Goal: Task Accomplishment & Management: Complete application form

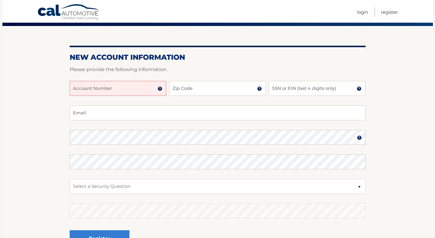
scroll to position [48, 0]
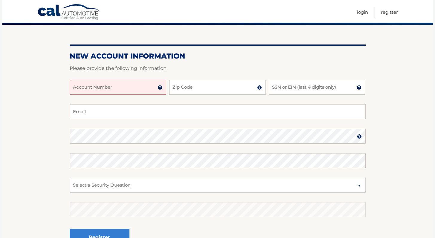
click at [97, 85] on input "Account Number" at bounding box center [118, 87] width 97 height 15
type input "44456012511"
click at [196, 89] on input "Zip Code" at bounding box center [217, 87] width 97 height 15
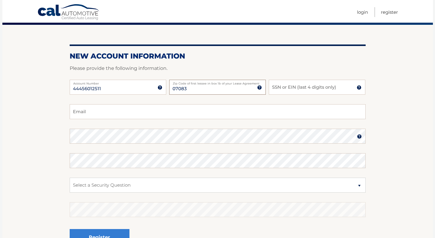
type input "07083"
click at [294, 84] on input "SSN or EIN (last 4 digits only)" at bounding box center [317, 87] width 97 height 15
click at [359, 86] on img at bounding box center [359, 87] width 5 height 5
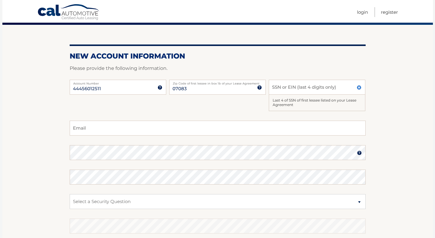
click at [359, 86] on img at bounding box center [359, 87] width 5 height 5
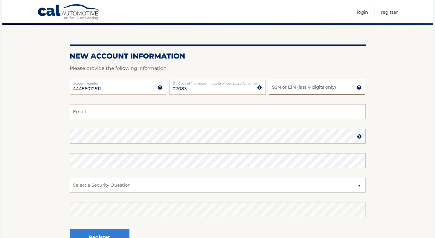
click at [323, 83] on input "SSN or EIN (last 4 digits only)" at bounding box center [317, 87] width 97 height 15
type input "7515"
click at [161, 112] on input "Email" at bounding box center [218, 111] width 296 height 15
type input "cait.finnerty22@gmail.com"
click at [112, 183] on select "Select a Security Question What was the name of your elementary school? What is…" at bounding box center [218, 185] width 296 height 15
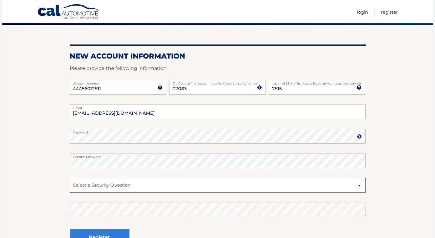
select select "1"
click at [70, 178] on select "Select a Security Question What was the name of your elementary school? What is…" at bounding box center [218, 185] width 296 height 15
click at [50, 193] on section "New Account Information Please provide the following information. 44456012511 A…" at bounding box center [217, 141] width 430 height 233
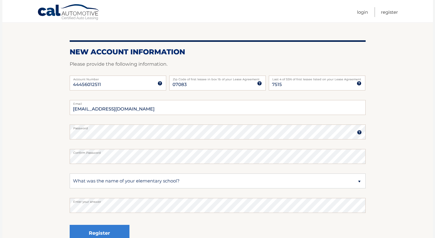
scroll to position [58, 0]
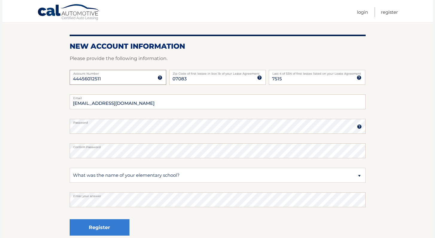
click at [81, 79] on input "44456012511" at bounding box center [118, 77] width 97 height 15
click at [90, 79] on input "44456012511" at bounding box center [118, 77] width 97 height 15
click at [114, 232] on button "Register" at bounding box center [100, 227] width 60 height 16
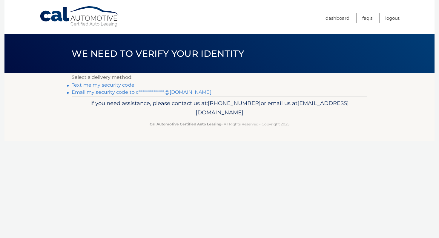
click at [107, 83] on link "Text me my security code" at bounding box center [103, 85] width 63 height 6
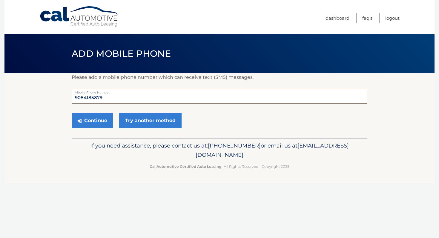
click at [109, 96] on input "9084185879" at bounding box center [220, 96] width 296 height 15
click at [100, 122] on button "Continue" at bounding box center [93, 120] width 42 height 15
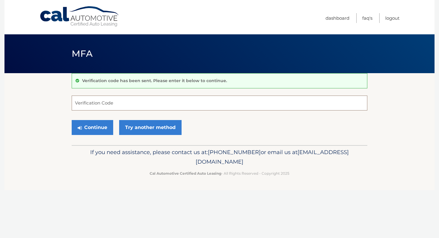
click at [166, 108] on input "Verification Code" at bounding box center [220, 103] width 296 height 15
type input "670130"
click at [86, 120] on button "Continue" at bounding box center [93, 127] width 42 height 15
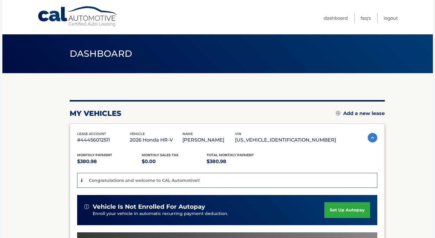
click at [205, 87] on div "You are registered for this site, but you haven't enrolled in online payments. …" at bounding box center [227, 206] width 315 height 266
click at [332, 56] on header "Dashboard" at bounding box center [218, 53] width 296 height 39
click at [391, 21] on link "Logout" at bounding box center [390, 18] width 14 height 10
